Goal: Navigation & Orientation: Understand site structure

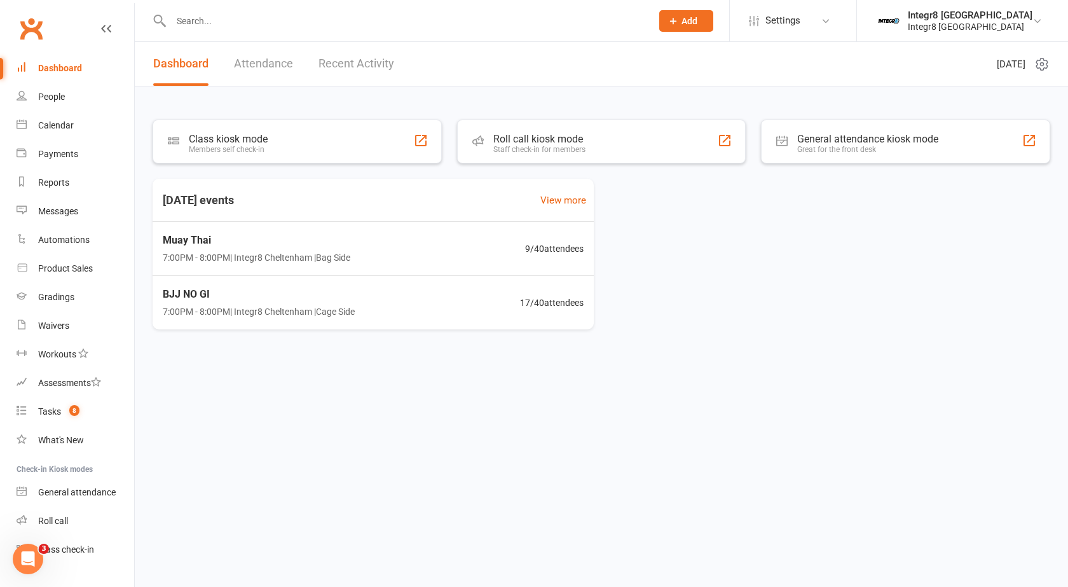
click at [374, 62] on link "Recent Activity" at bounding box center [356, 64] width 76 height 44
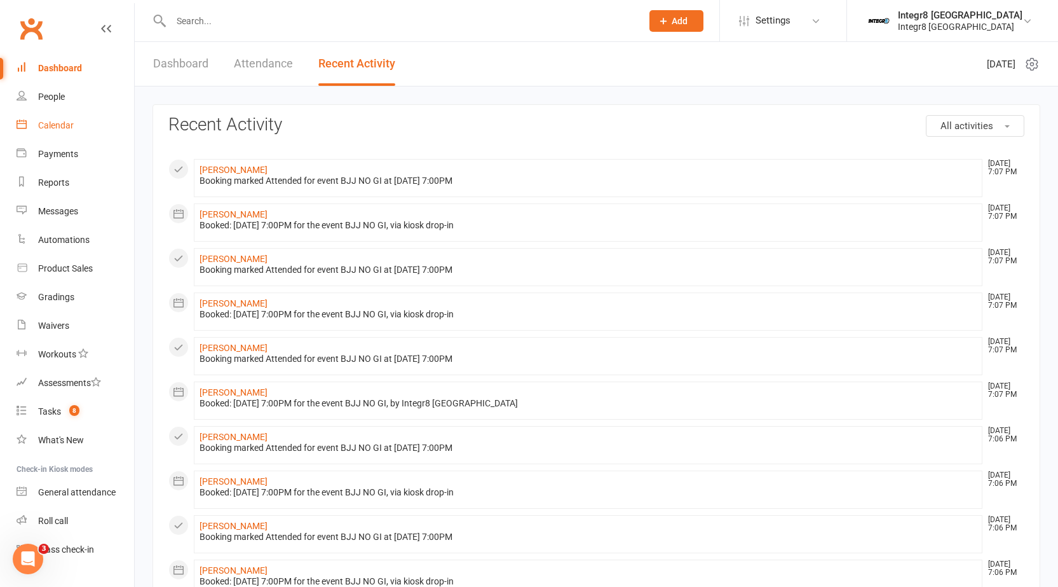
click at [37, 117] on link "Calendar" at bounding box center [76, 125] width 118 height 29
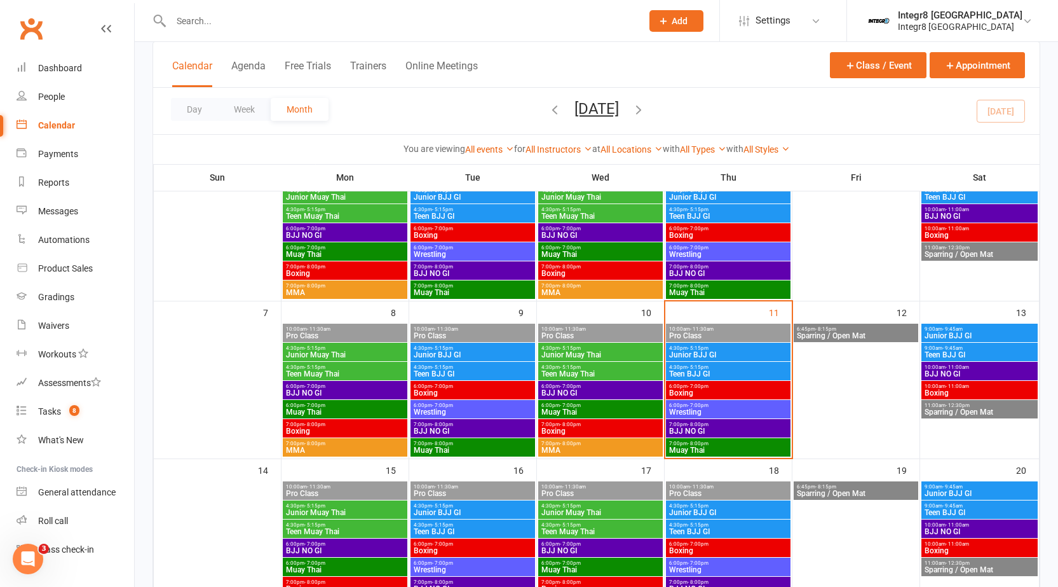
scroll to position [191, 0]
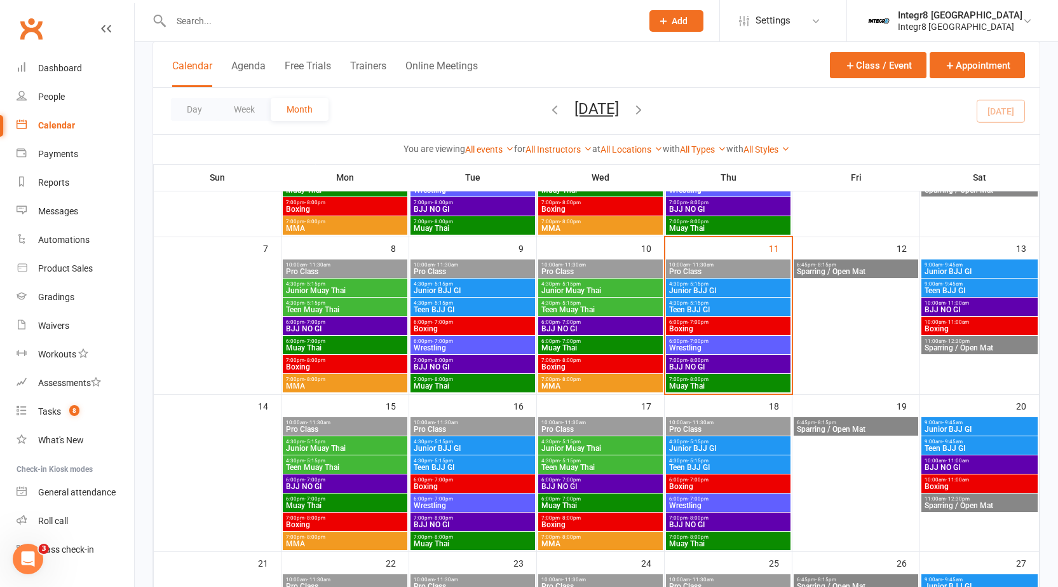
click at [706, 348] on span "Wrestling" at bounding box center [727, 348] width 119 height 8
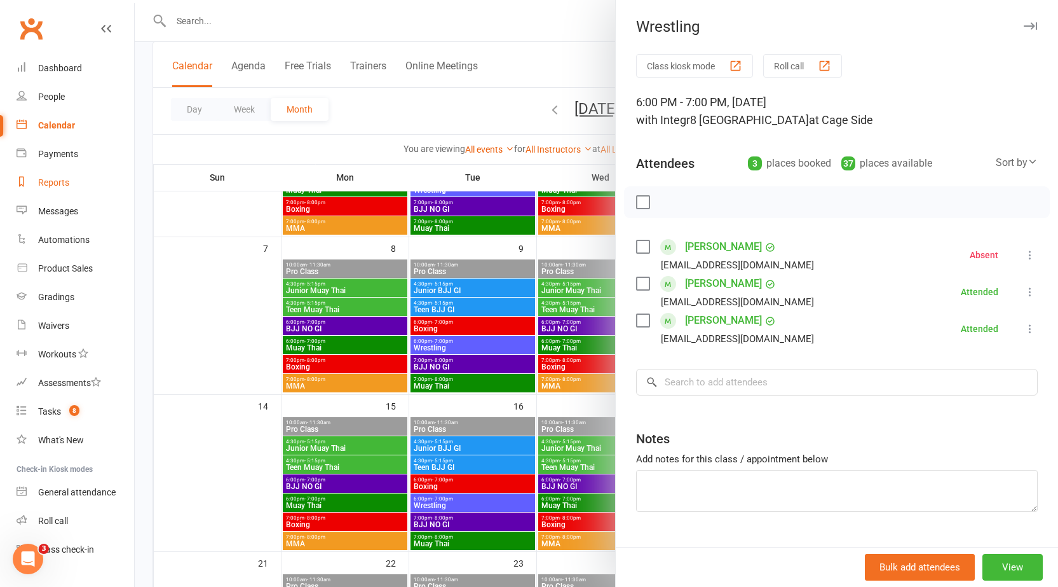
click at [67, 191] on link "Reports" at bounding box center [76, 182] width 118 height 29
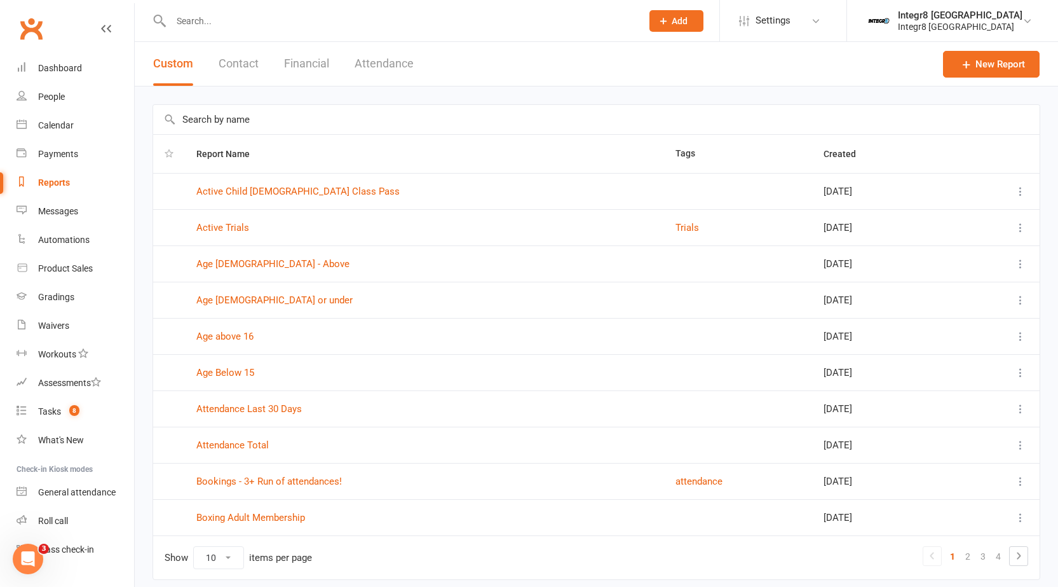
click at [236, 60] on button "Contact" at bounding box center [239, 64] width 40 height 44
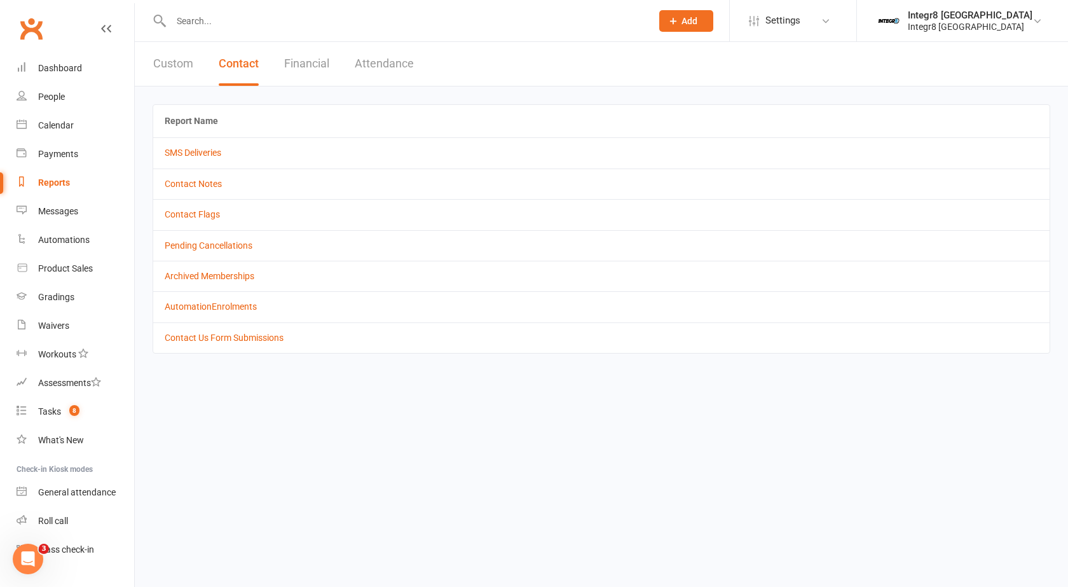
click at [385, 64] on button "Attendance" at bounding box center [384, 64] width 59 height 44
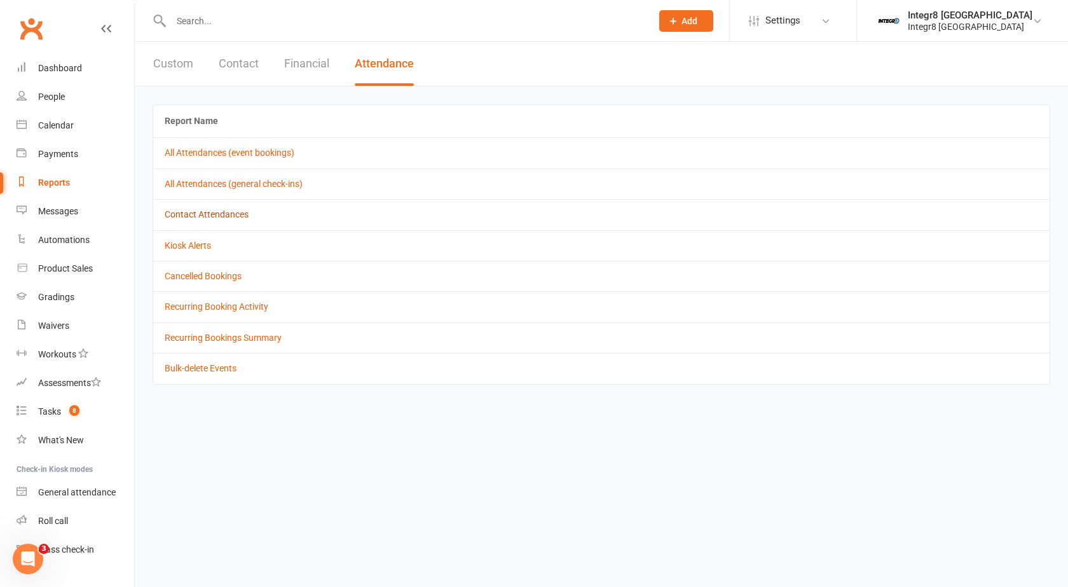
click at [197, 217] on link "Contact Attendances" at bounding box center [207, 214] width 84 height 10
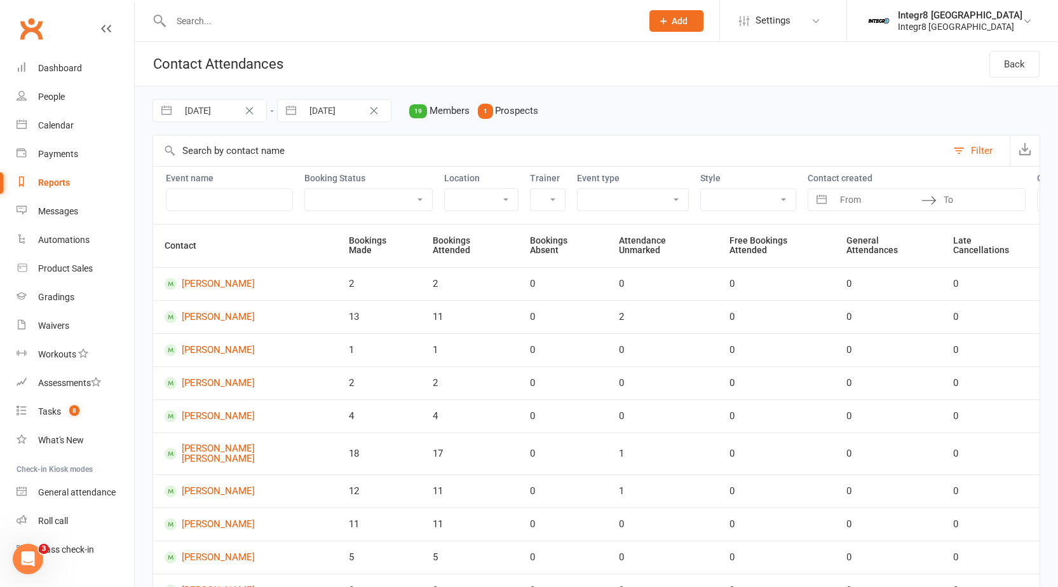
select select "6"
select select "2025"
select select "7"
select select "2025"
select select "8"
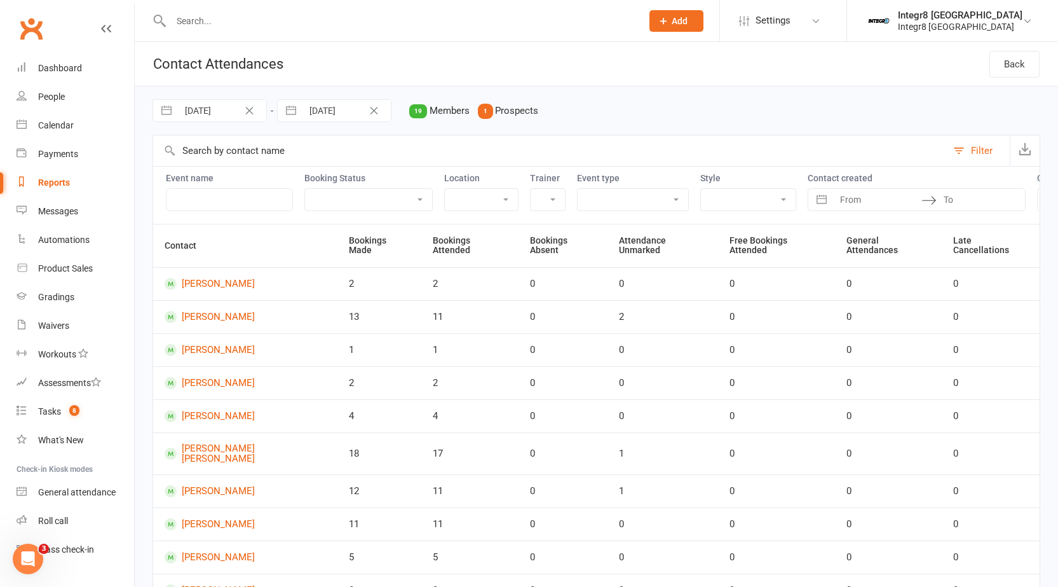
select select "2025"
click at [205, 119] on input "28 Aug 2025" at bounding box center [222, 111] width 88 height 22
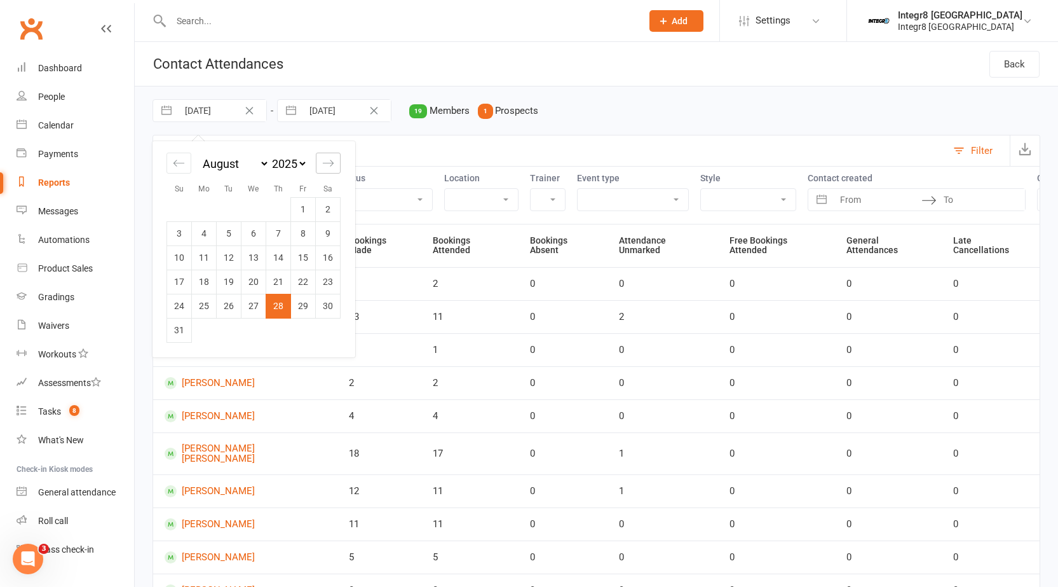
click at [318, 165] on div "Move forward to switch to the next month." at bounding box center [328, 163] width 25 height 21
select select "9"
select select "2025"
click at [203, 206] on td "1" at bounding box center [204, 209] width 25 height 24
type input "01 Sep 2025"
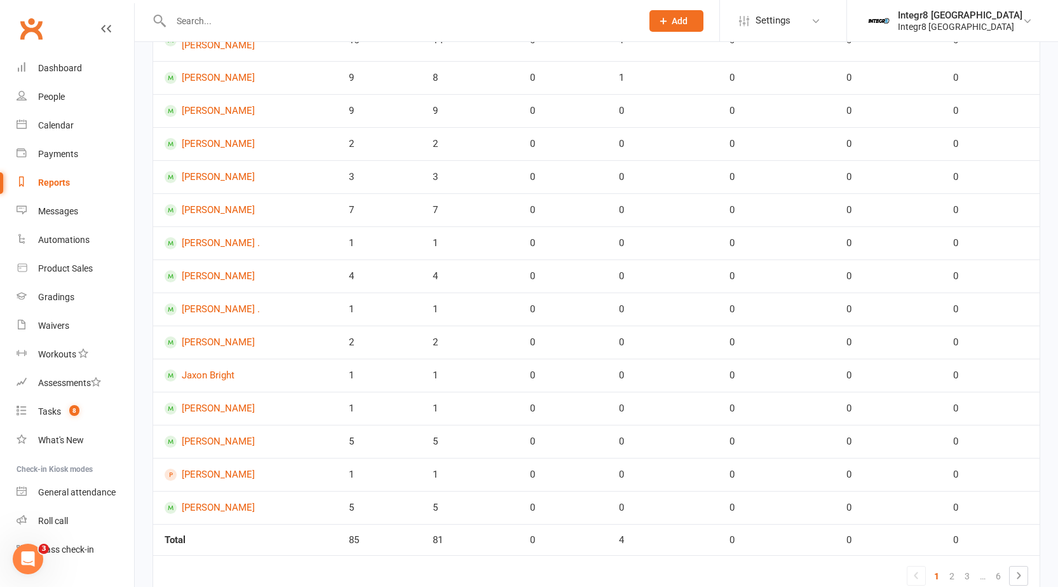
scroll to position [450, 0]
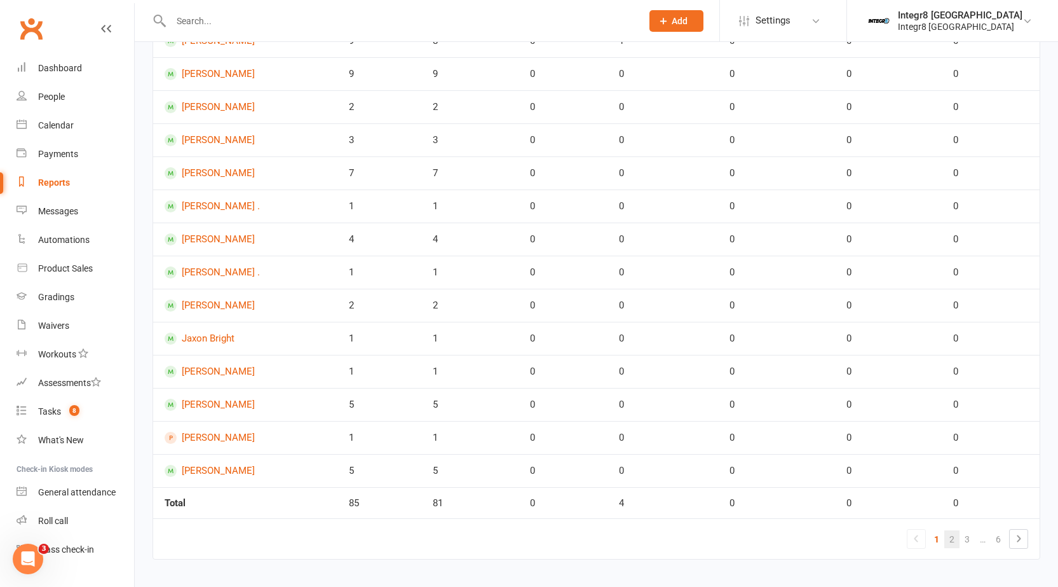
click at [954, 530] on link "2" at bounding box center [951, 539] width 15 height 18
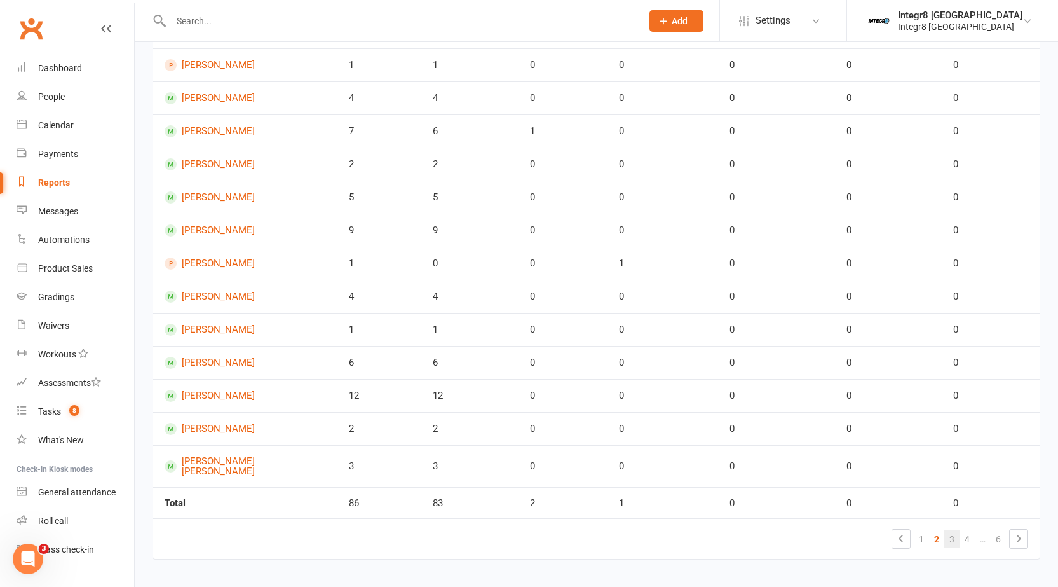
click at [951, 530] on link "3" at bounding box center [951, 539] width 15 height 18
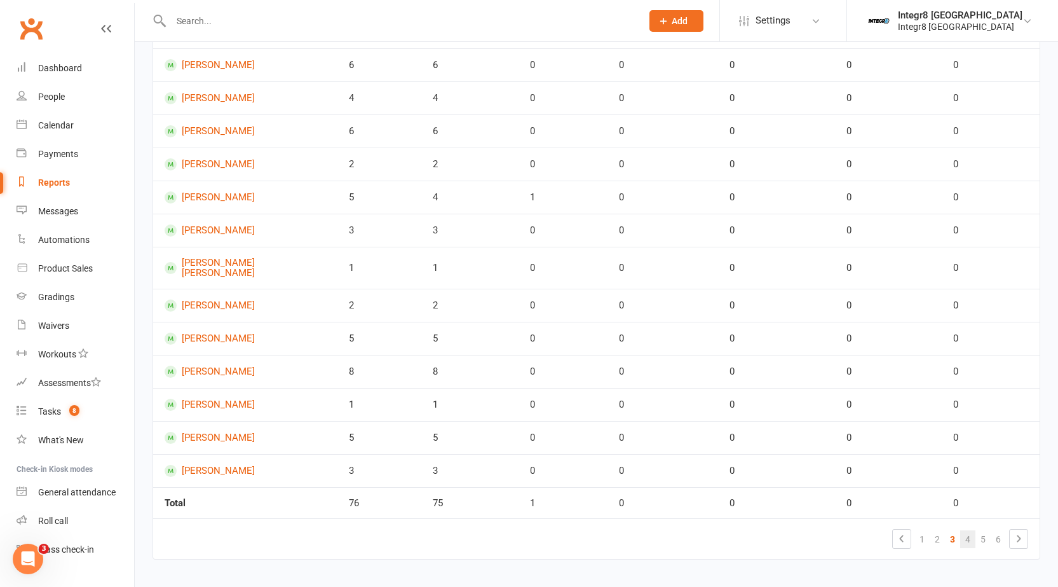
click at [969, 530] on link "4" at bounding box center [967, 539] width 15 height 18
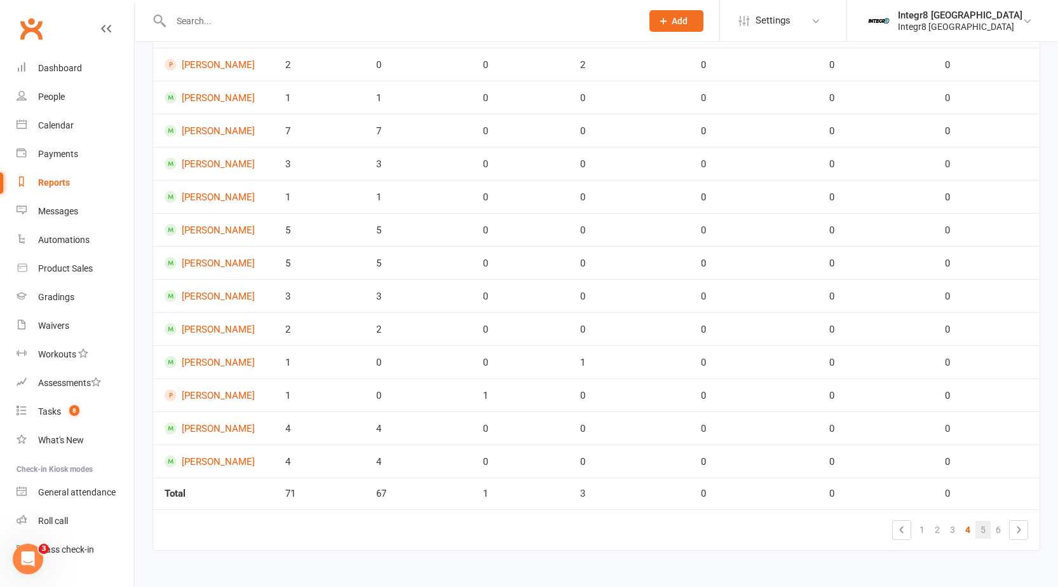
click at [982, 528] on link "5" at bounding box center [982, 529] width 15 height 18
click at [998, 533] on link "6" at bounding box center [998, 529] width 15 height 18
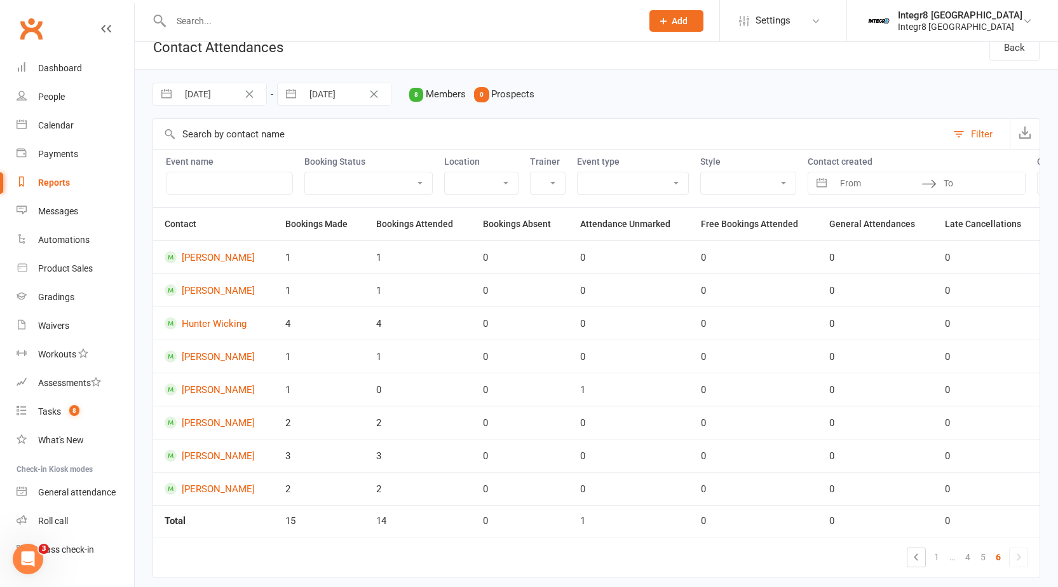
scroll to position [0, 0]
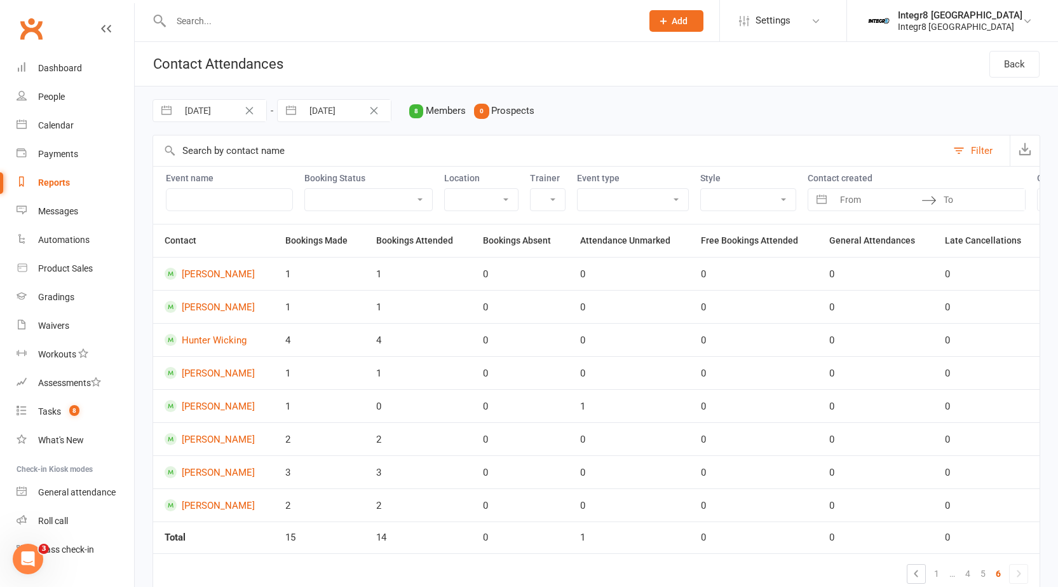
click at [374, 111] on icon "Clear Date" at bounding box center [374, 111] width 8 height 8
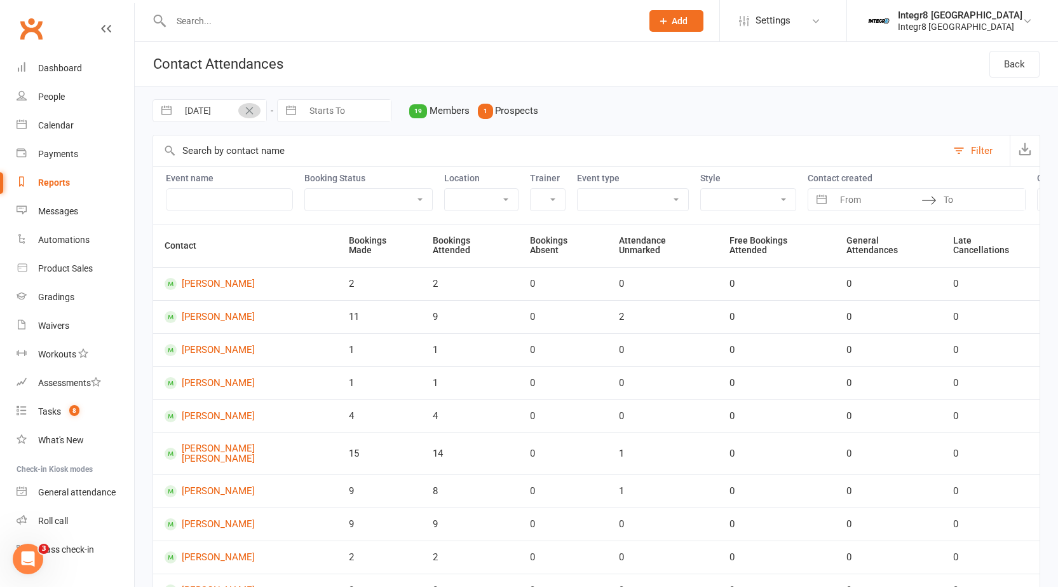
click at [250, 112] on icon "Clear Date" at bounding box center [250, 111] width 10 height 8
click at [58, 188] on link "Reports" at bounding box center [76, 182] width 118 height 29
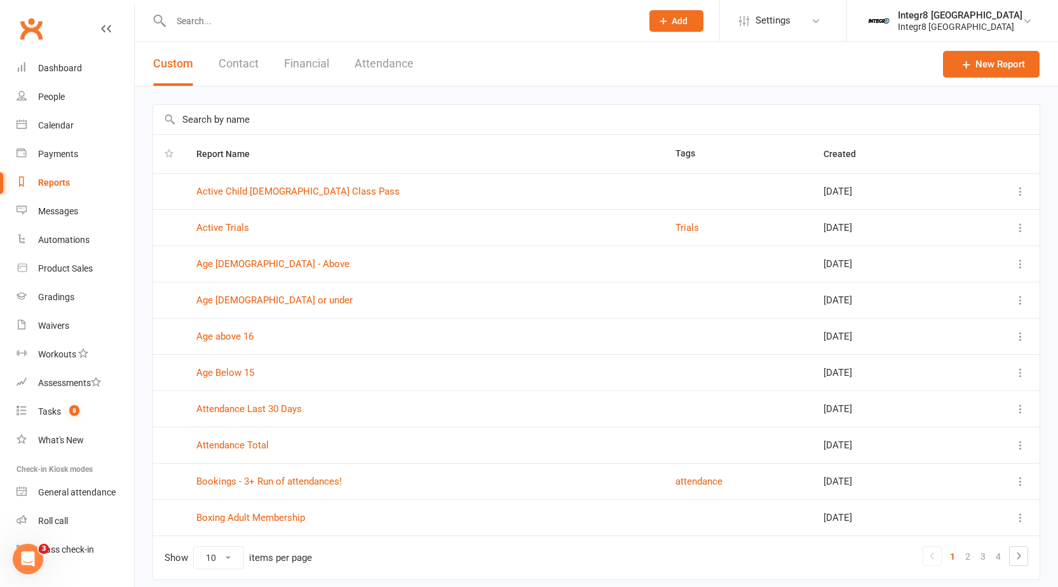
click at [381, 67] on button "Attendance" at bounding box center [384, 64] width 59 height 44
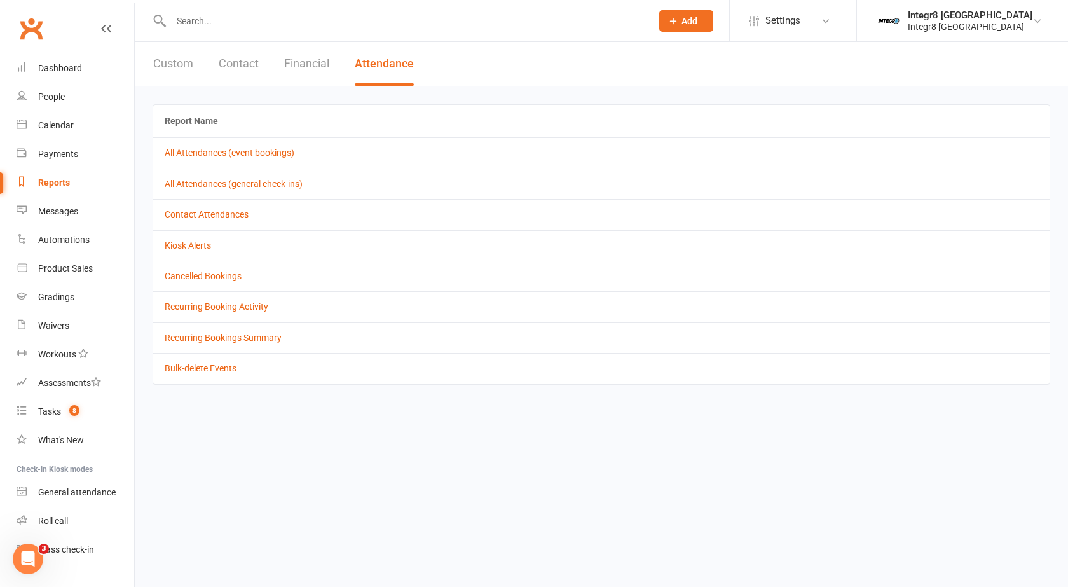
click at [189, 69] on button "Custom" at bounding box center [173, 64] width 40 height 44
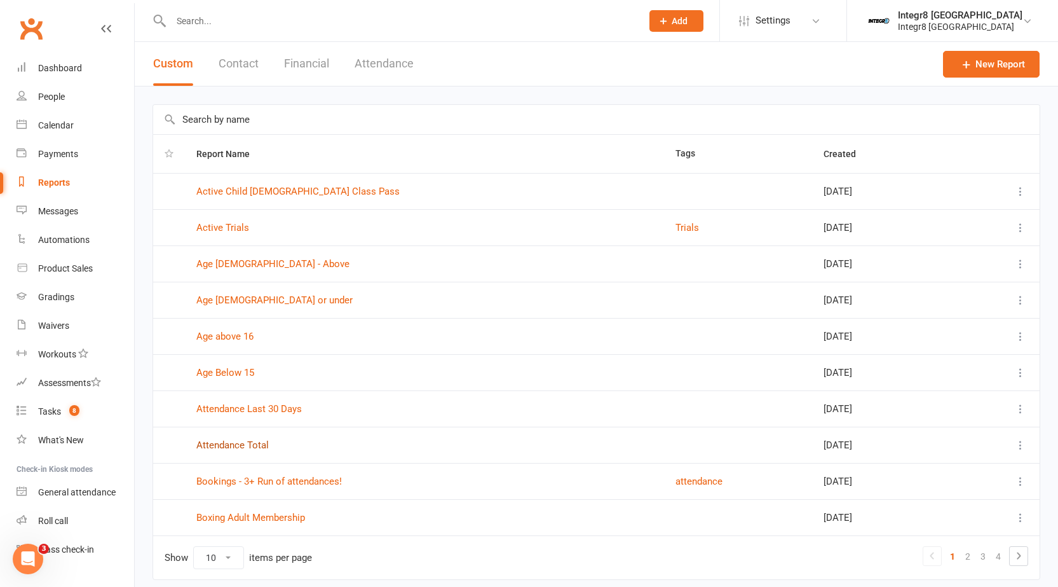
click at [231, 440] on link "Attendance Total" at bounding box center [232, 444] width 72 height 11
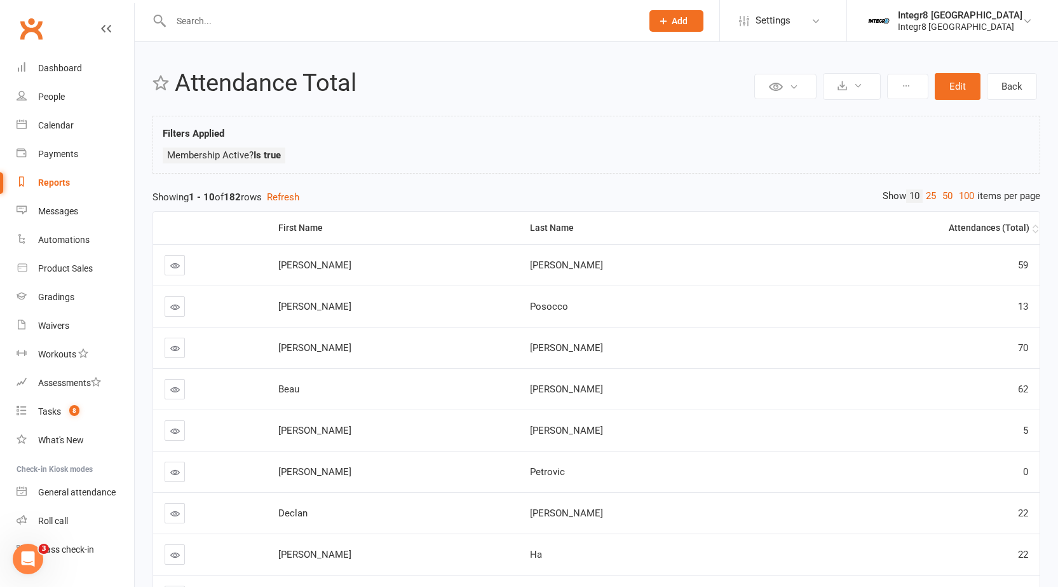
click at [984, 226] on div "Attendances (Total)" at bounding box center [905, 228] width 247 height 10
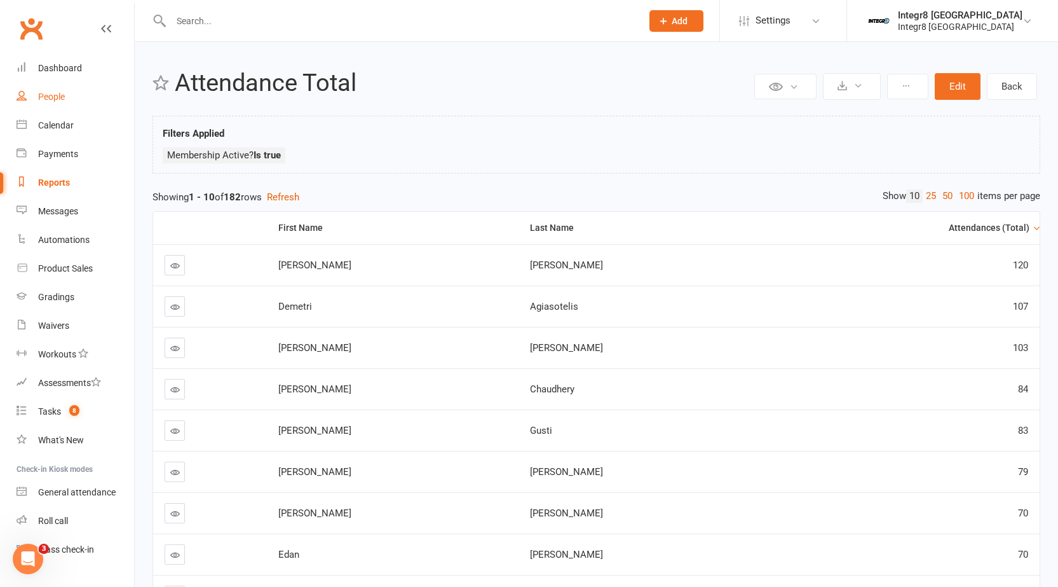
click at [74, 96] on link "People" at bounding box center [76, 97] width 118 height 29
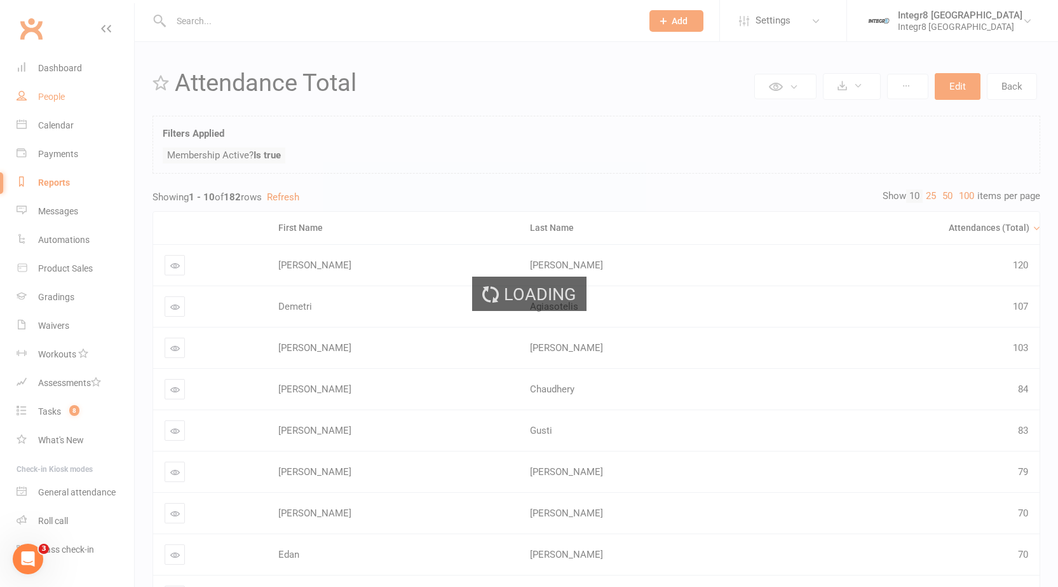
select select "100"
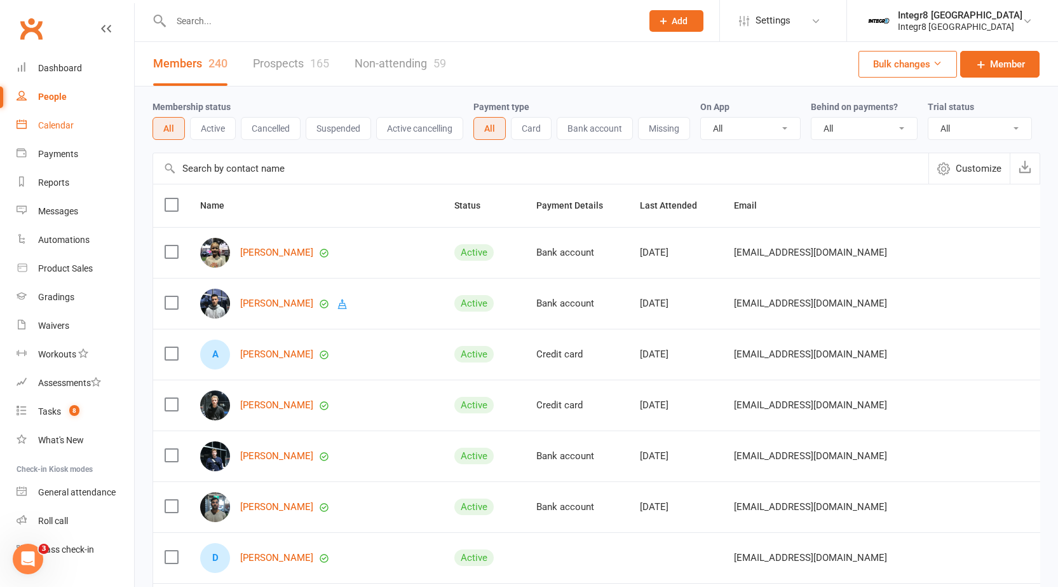
click at [73, 130] on div "Calendar" at bounding box center [56, 125] width 36 height 10
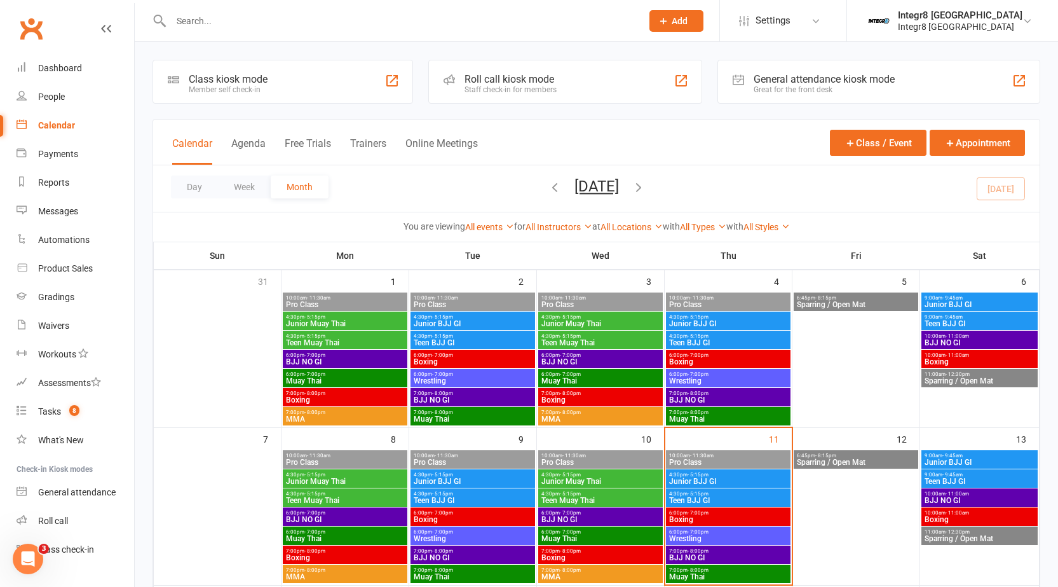
click at [743, 480] on span "Junior BJJ GI" at bounding box center [727, 481] width 119 height 8
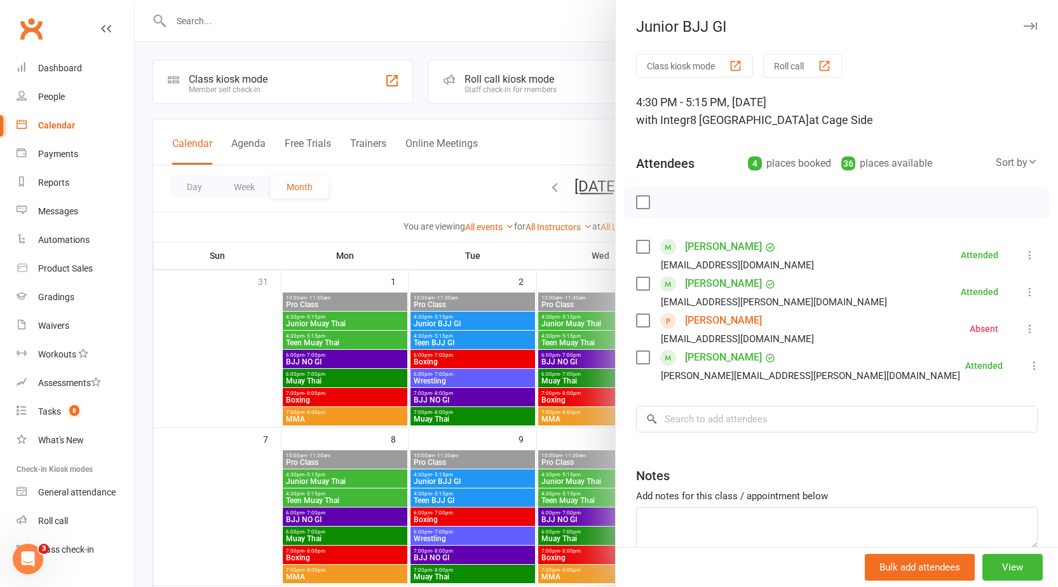
click at [402, 254] on div at bounding box center [596, 293] width 923 height 587
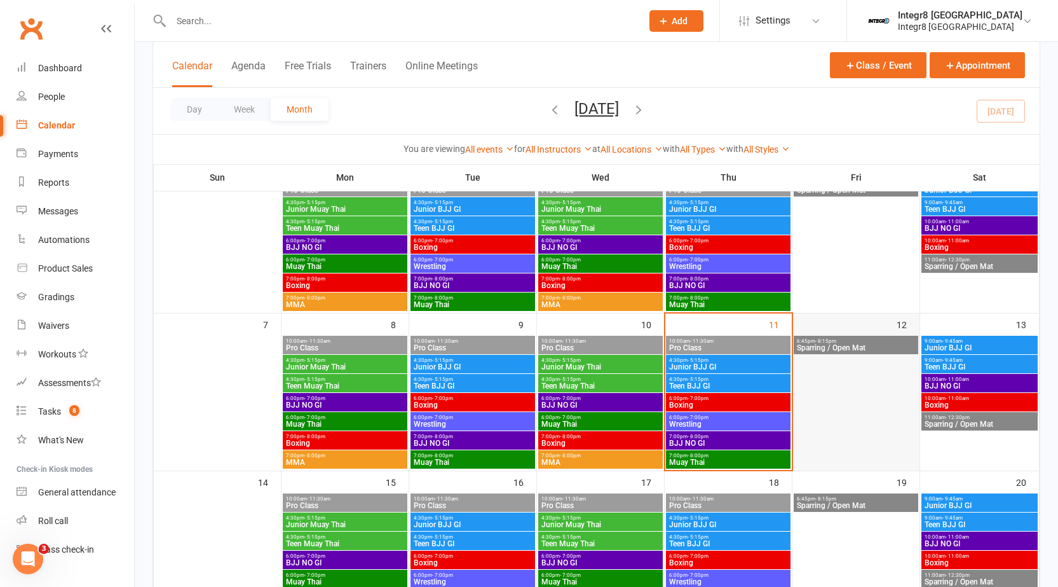
scroll to position [191, 0]
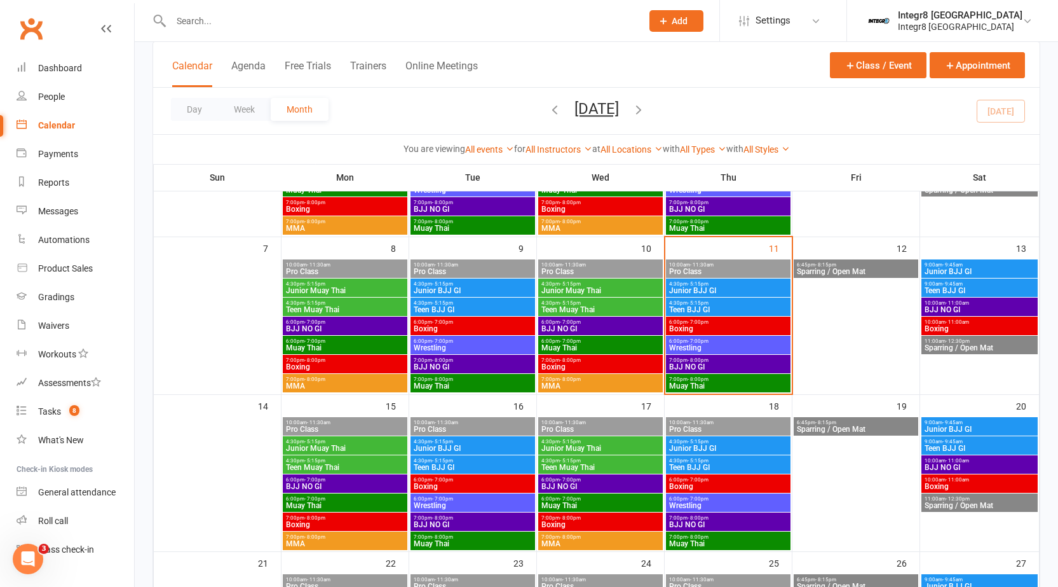
click at [703, 379] on span "- 8:00pm" at bounding box center [698, 379] width 21 height 6
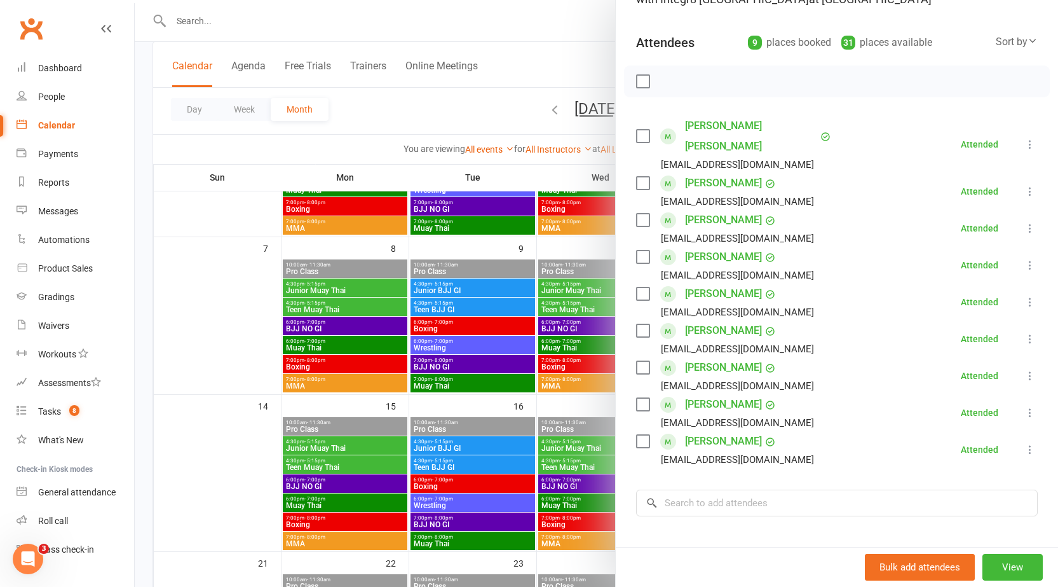
scroll to position [127, 0]
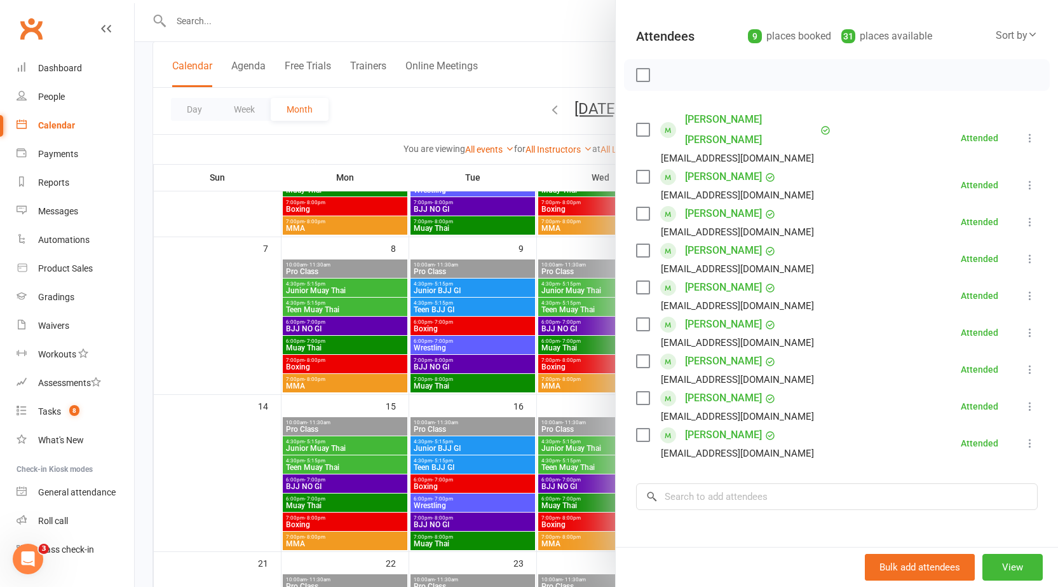
click at [565, 400] on div at bounding box center [596, 293] width 923 height 587
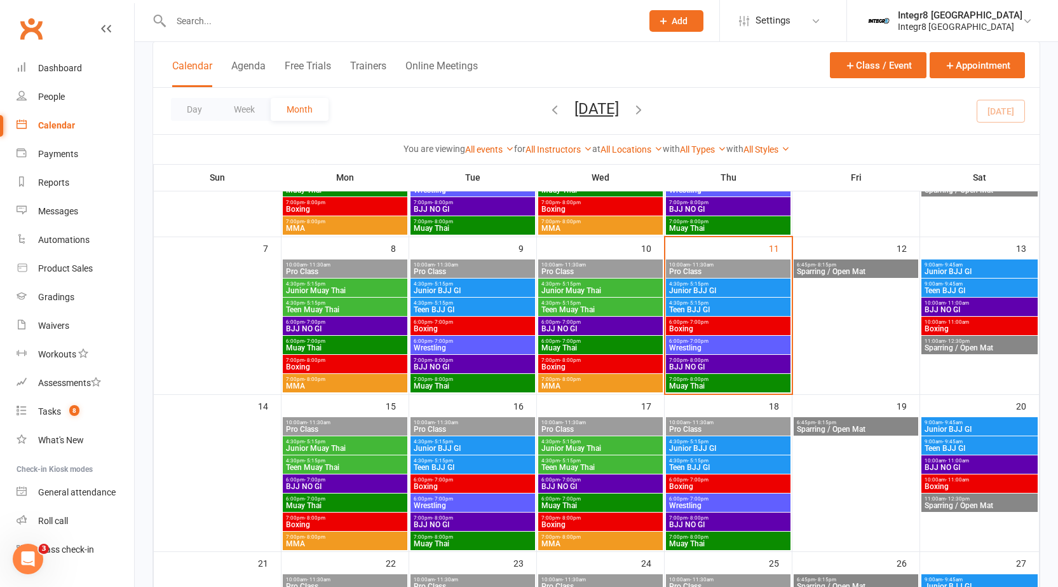
click at [704, 346] on span "Wrestling" at bounding box center [727, 348] width 119 height 8
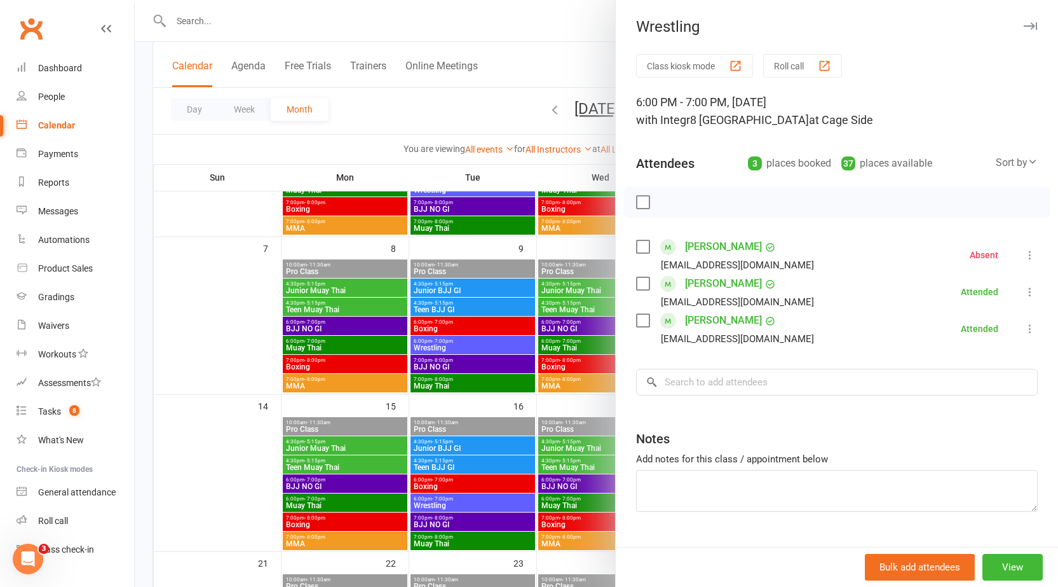
click at [552, 390] on div at bounding box center [596, 293] width 923 height 587
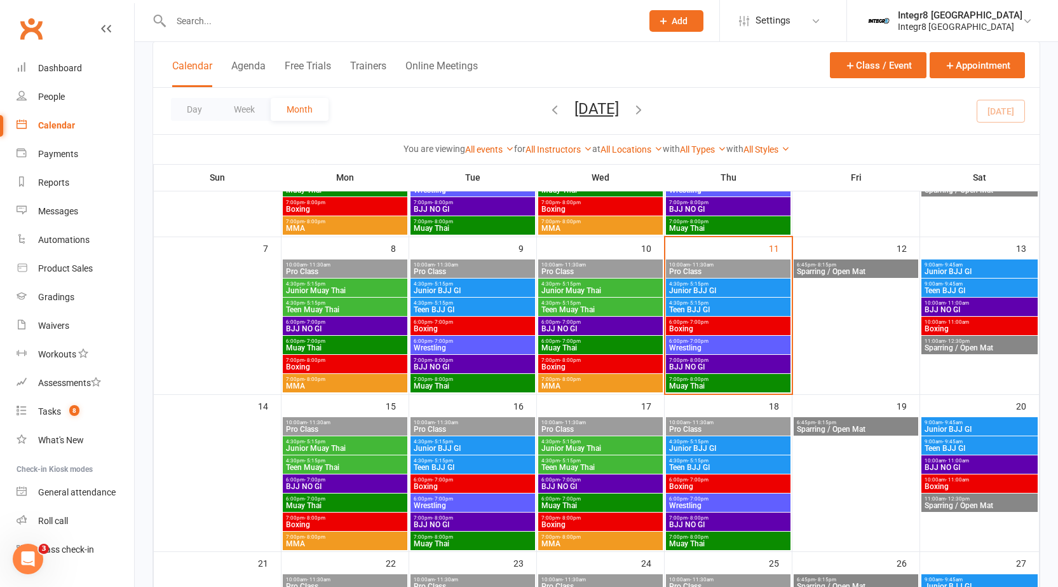
click at [698, 304] on span "- 5:15pm" at bounding box center [698, 303] width 21 height 6
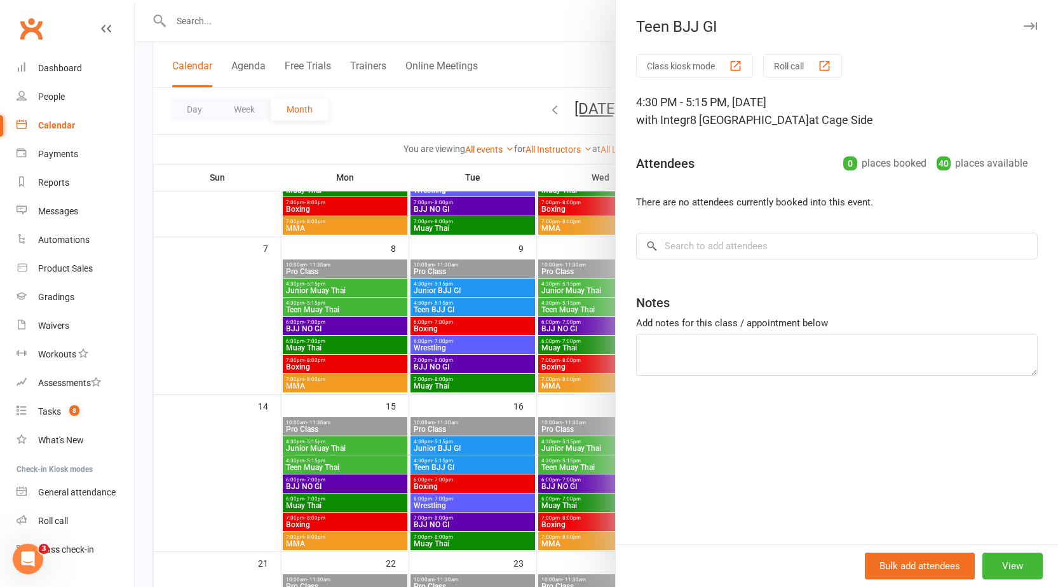
click at [497, 283] on div at bounding box center [596, 293] width 923 height 587
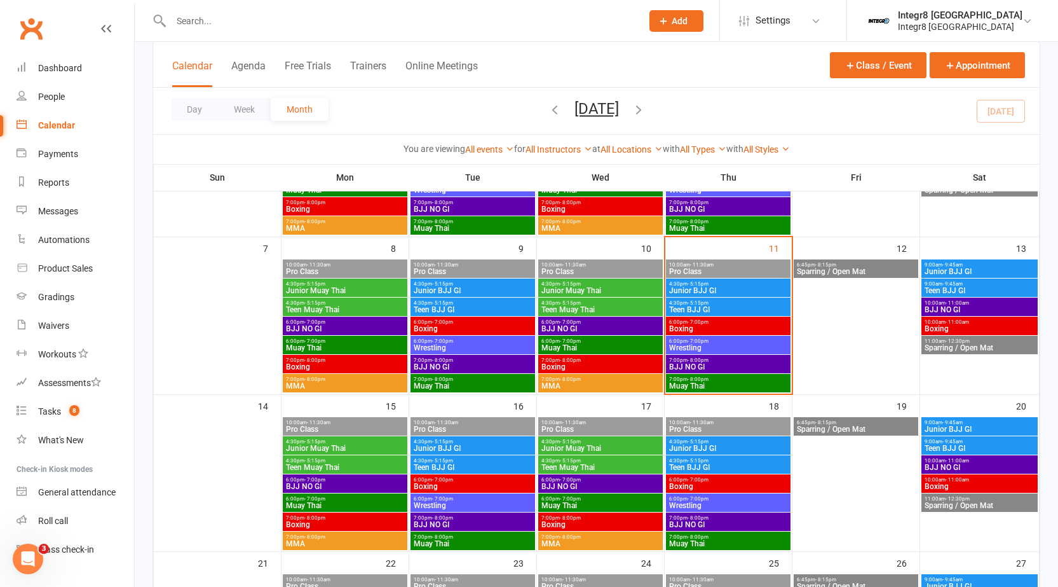
click at [747, 381] on span "7:00pm - 8:00pm" at bounding box center [727, 379] width 119 height 6
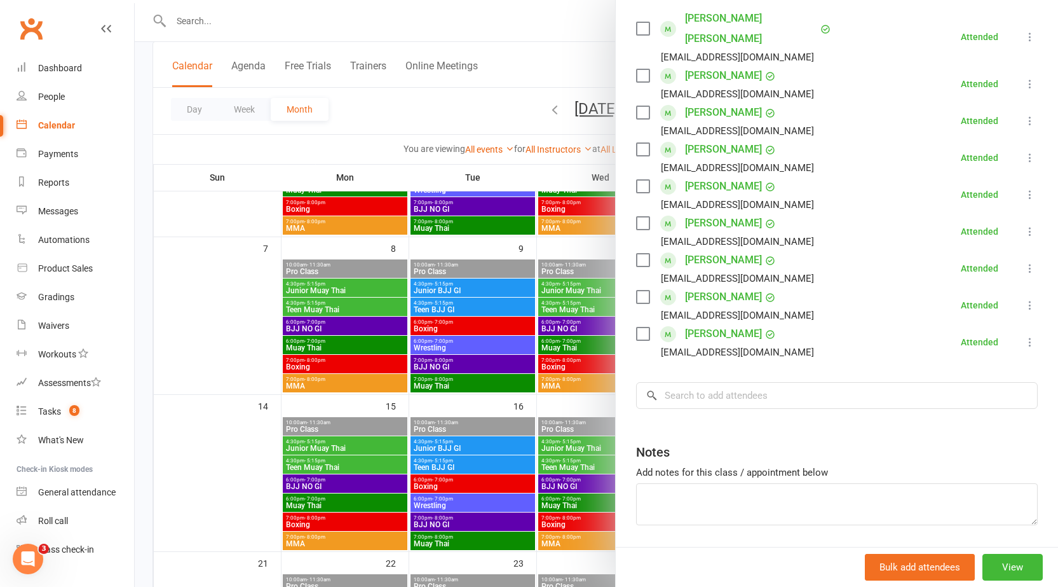
scroll to position [250, 0]
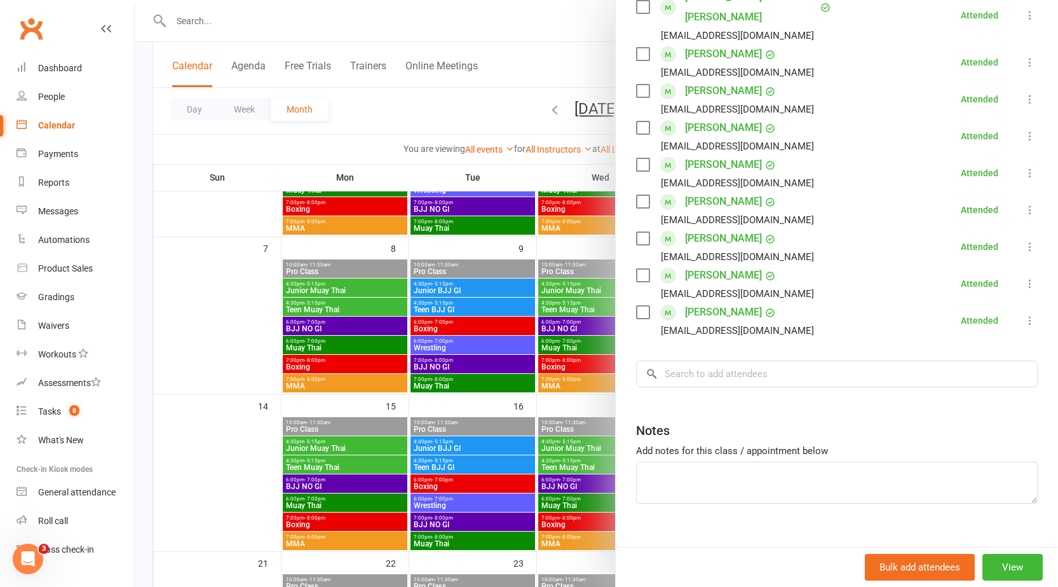
click at [545, 356] on div at bounding box center [596, 293] width 923 height 587
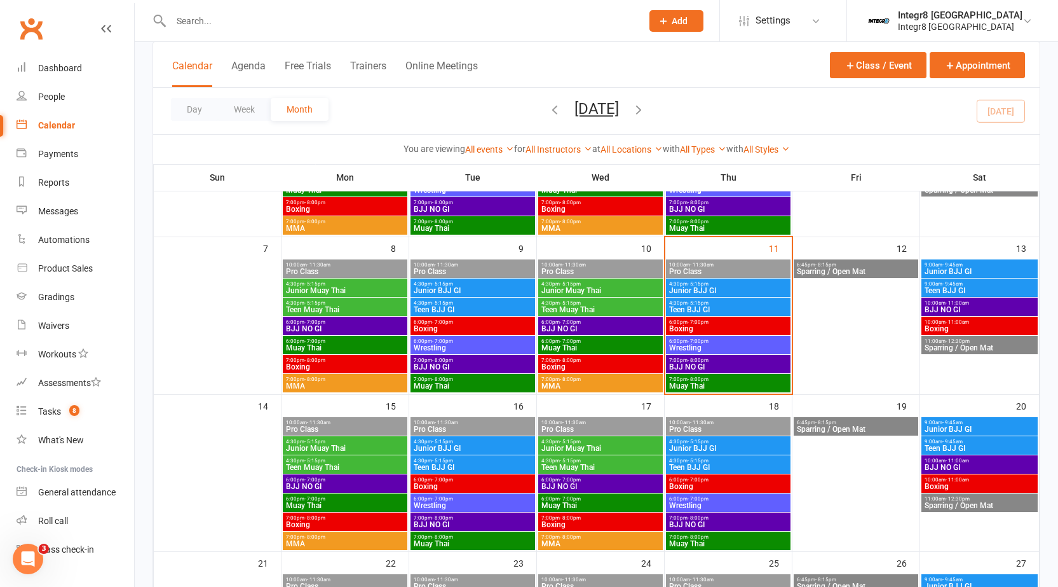
click at [705, 357] on span "- 8:00pm" at bounding box center [698, 360] width 21 height 6
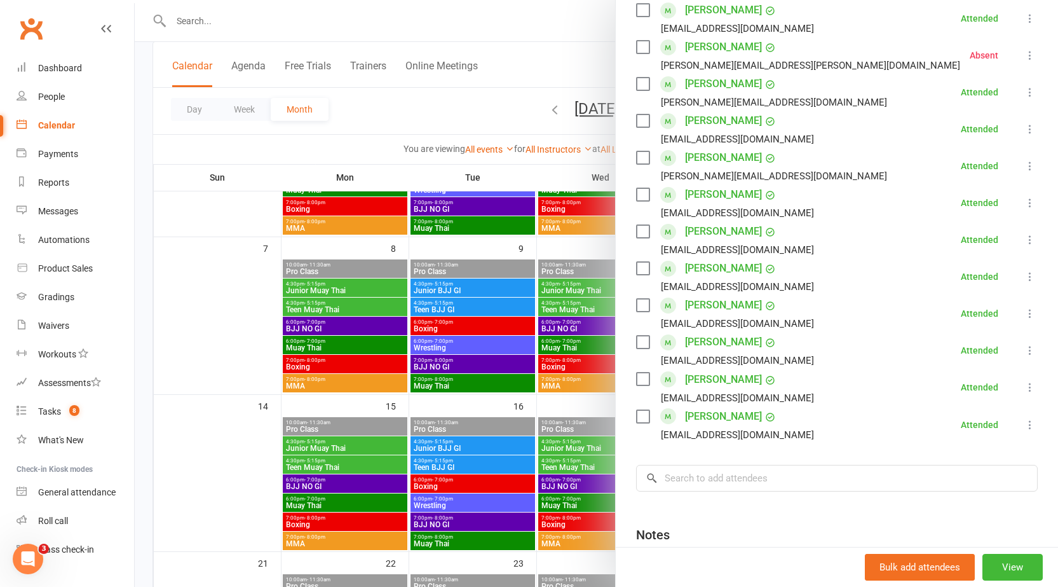
scroll to position [445, 0]
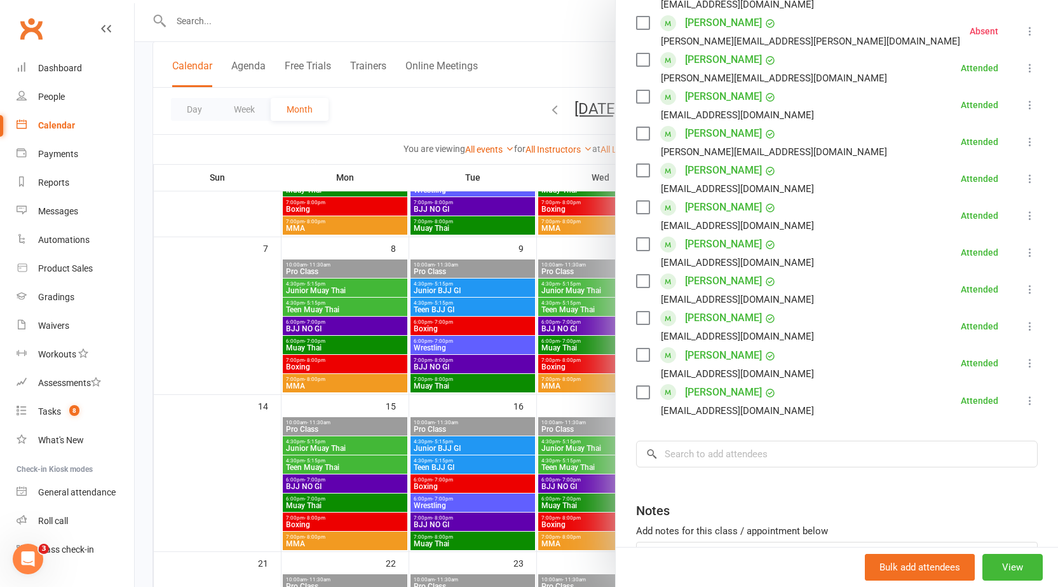
click at [440, 302] on div at bounding box center [596, 293] width 923 height 587
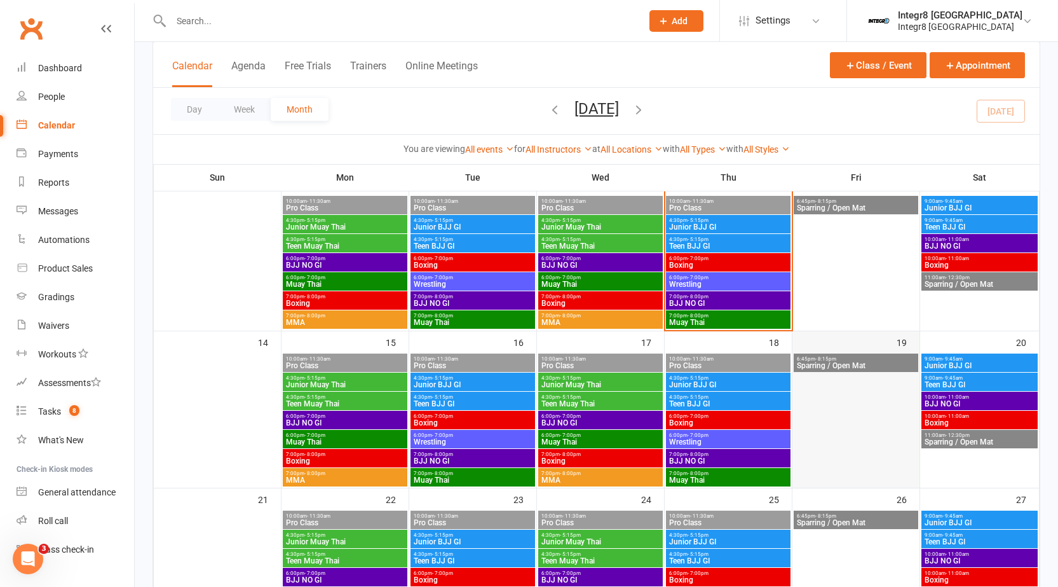
scroll to position [191, 0]
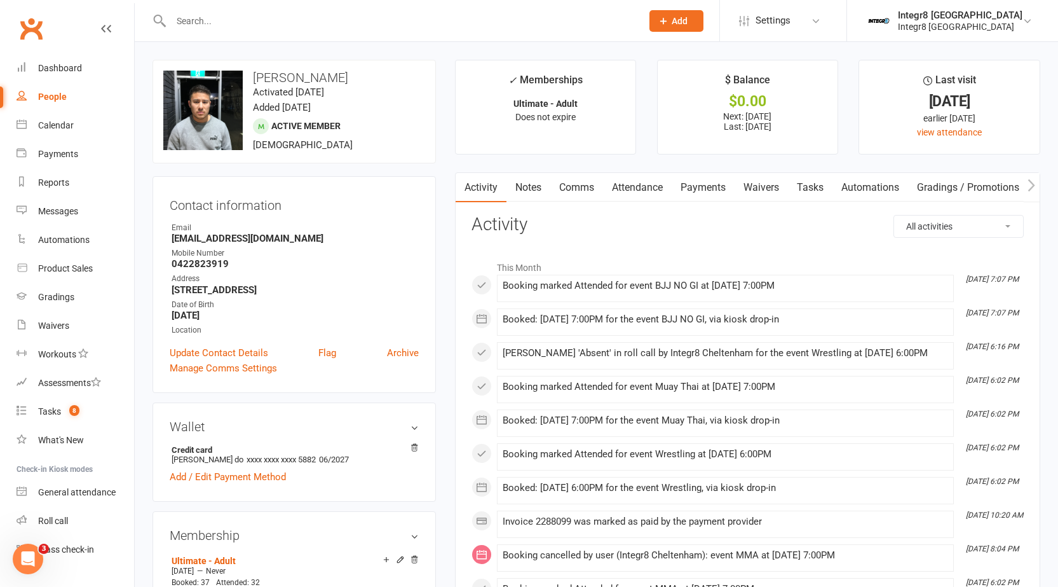
click at [524, 186] on link "Notes" at bounding box center [528, 187] width 44 height 29
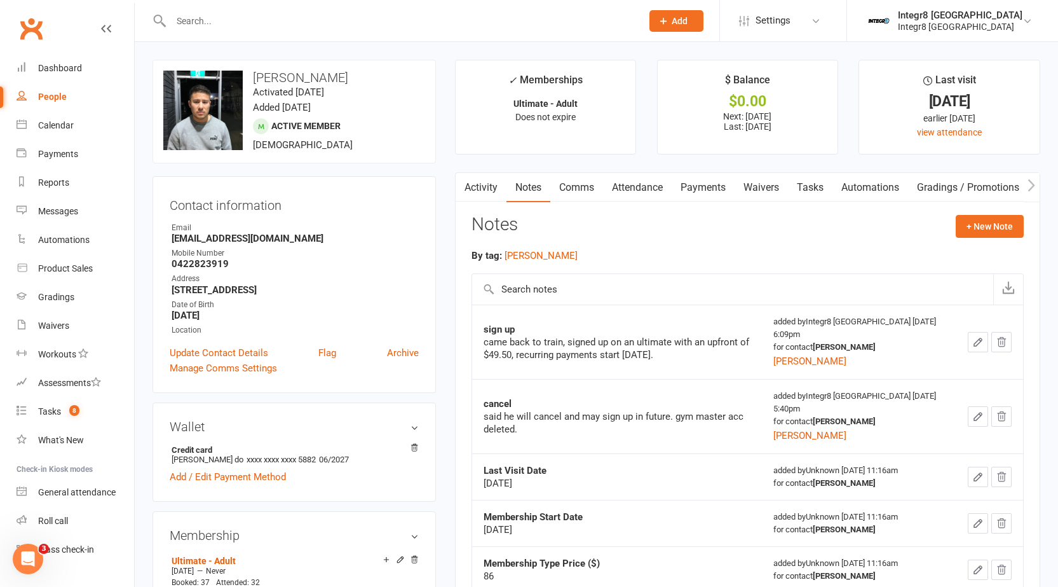
click at [491, 185] on link "Activity" at bounding box center [481, 187] width 51 height 29
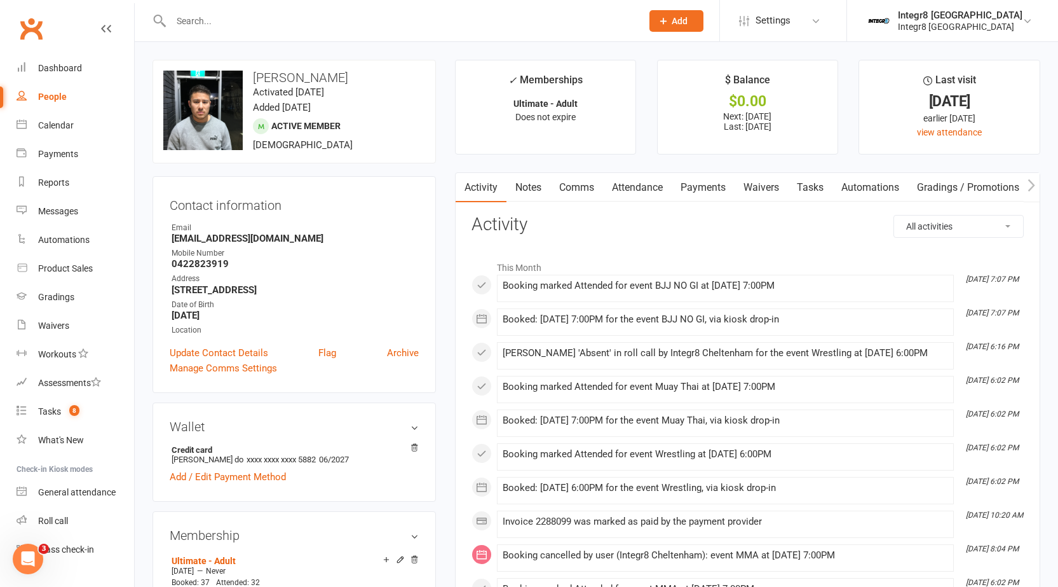
click at [538, 189] on link "Notes" at bounding box center [528, 187] width 44 height 29
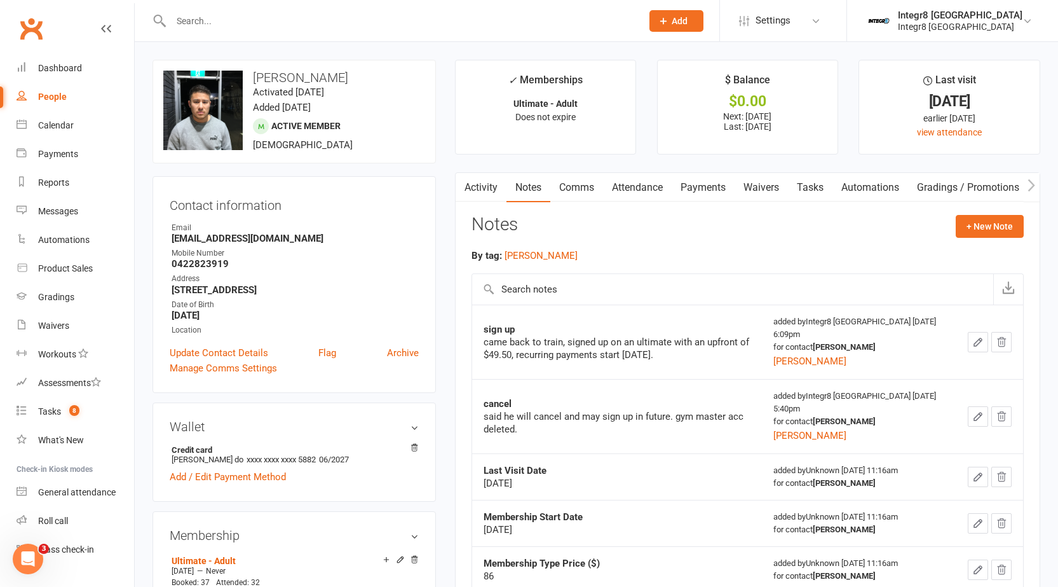
click at [490, 190] on link "Activity" at bounding box center [481, 187] width 51 height 29
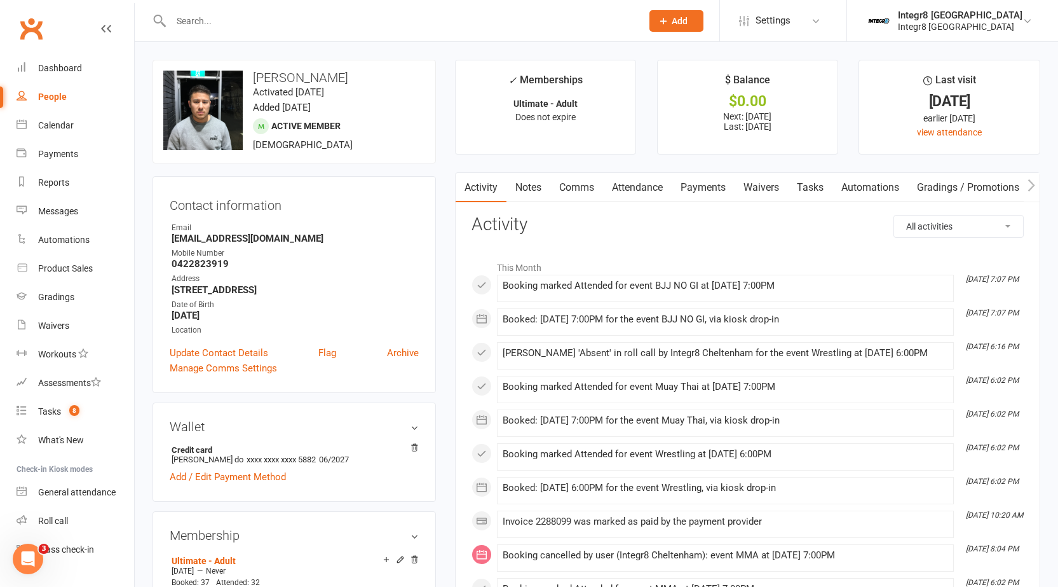
click at [574, 194] on link "Comms" at bounding box center [576, 187] width 53 height 29
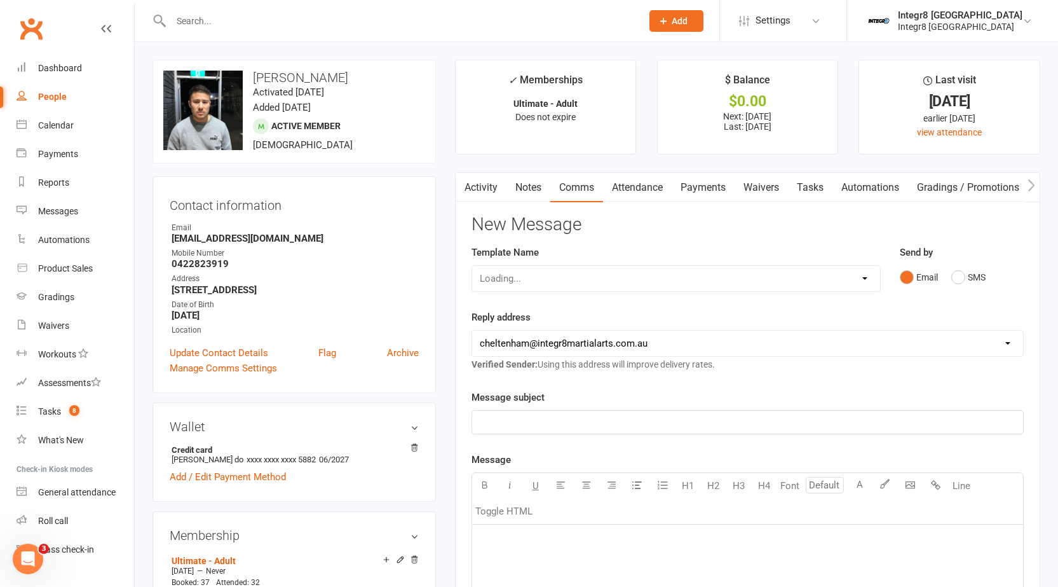
click at [543, 192] on link "Notes" at bounding box center [528, 187] width 44 height 29
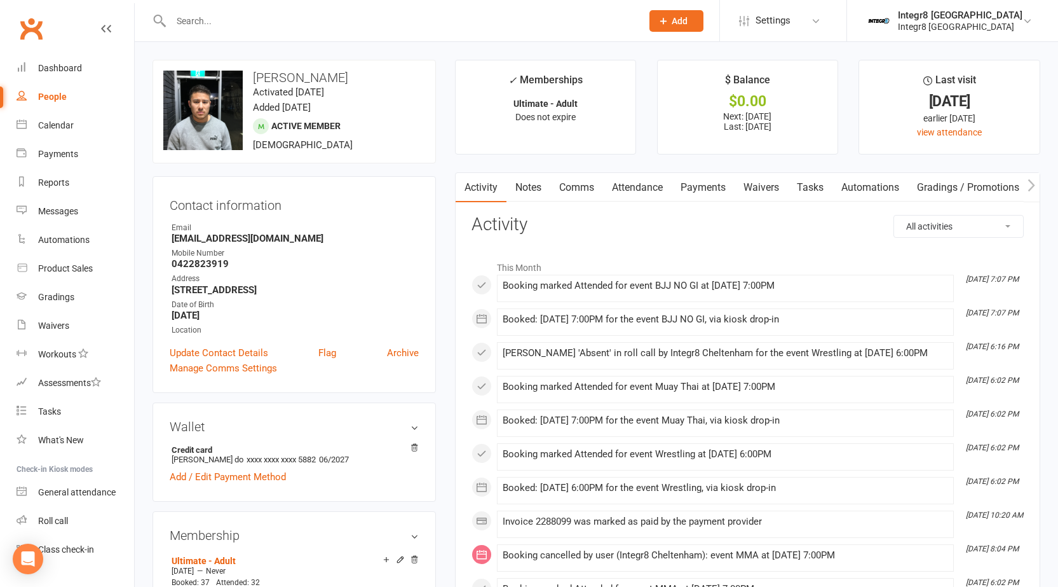
click at [649, 184] on link "Attendance" at bounding box center [637, 187] width 69 height 29
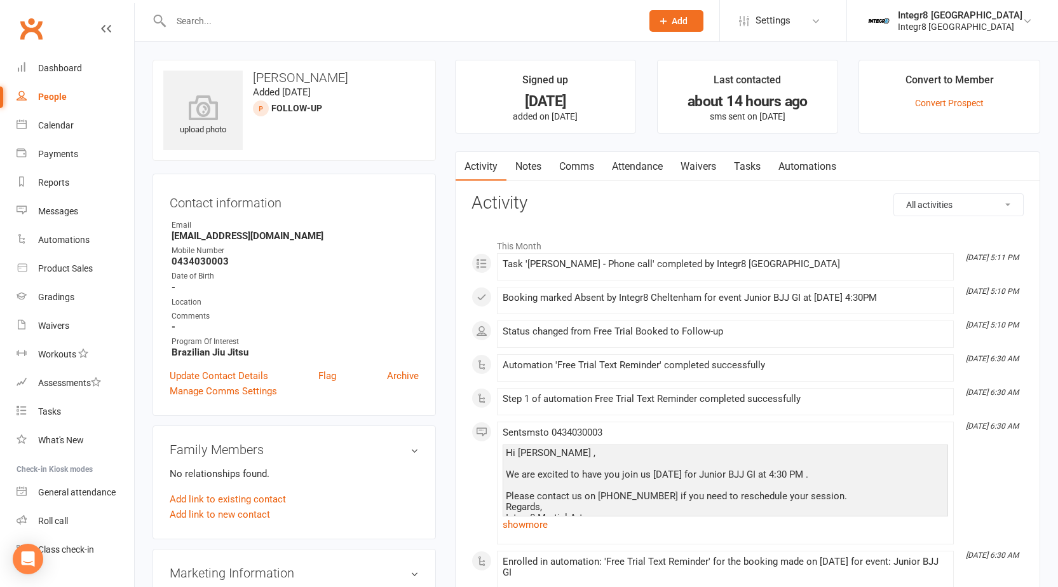
click at [534, 168] on link "Notes" at bounding box center [528, 166] width 44 height 29
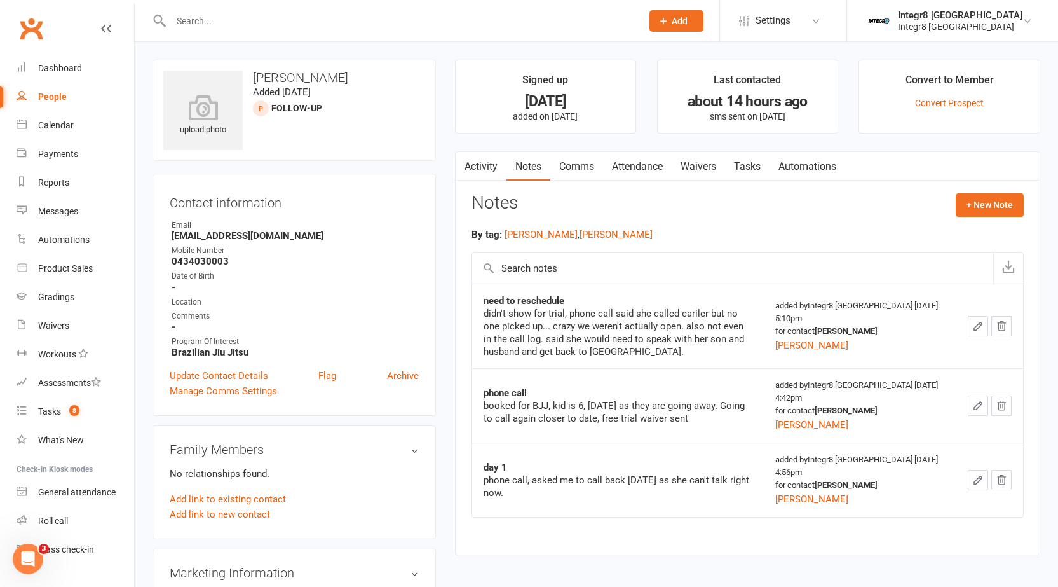
click at [48, 89] on link "People" at bounding box center [76, 97] width 118 height 29
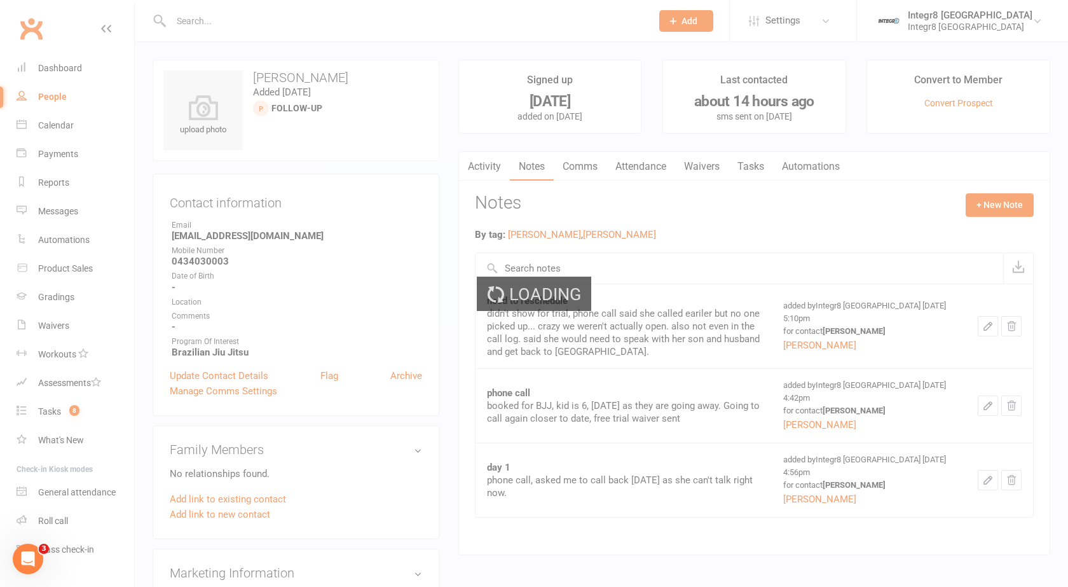
select select "100"
